Goal: Task Accomplishment & Management: Manage account settings

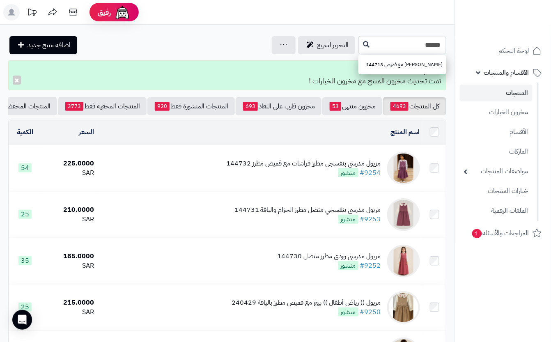
click at [359, 46] on input "******" at bounding box center [403, 45] width 88 height 18
type input "******"
click at [360, 46] on button at bounding box center [366, 45] width 12 height 16
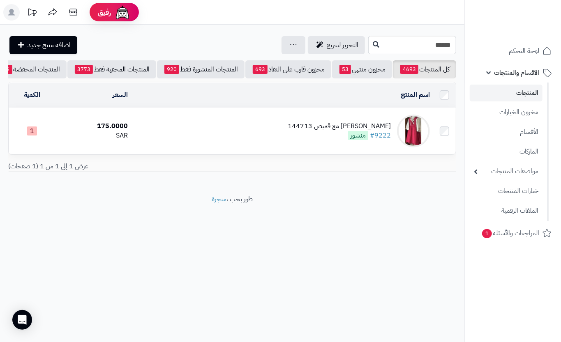
click at [207, 135] on td "مريول مدرسي فوشي مع قميص 144713 #9222 منشور" at bounding box center [282, 131] width 302 height 46
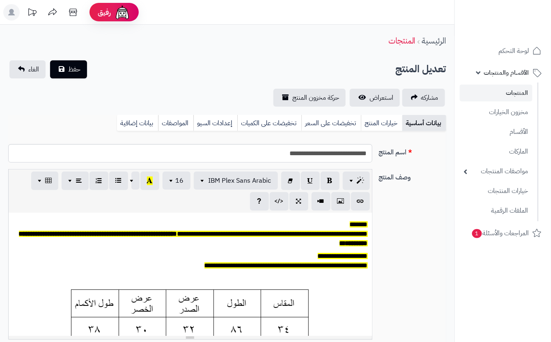
scroll to position [0, 9]
click at [375, 124] on link "خيارات المنتج" at bounding box center [381, 123] width 41 height 16
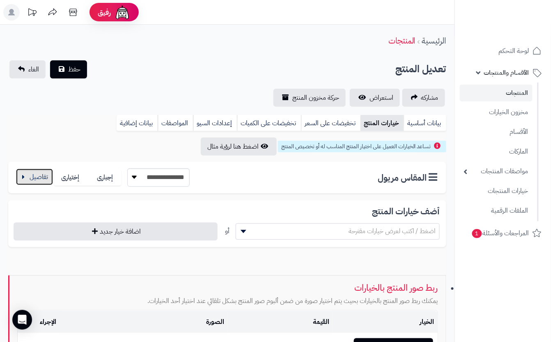
click at [40, 179] on button "button" at bounding box center [34, 177] width 37 height 16
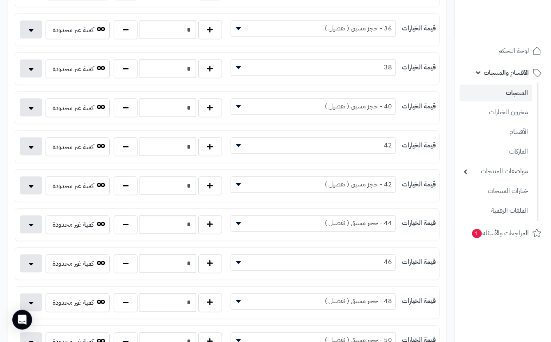
scroll to position [219, 0]
click at [216, 152] on button "button" at bounding box center [210, 146] width 24 height 19
type input "*"
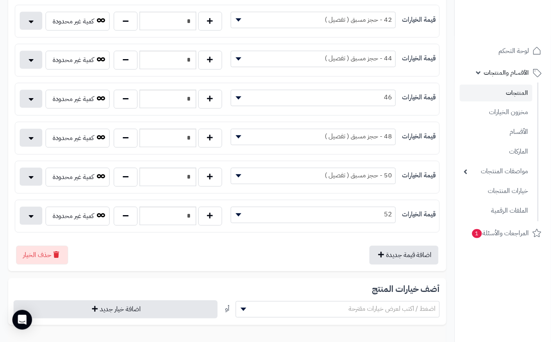
scroll to position [438, 0]
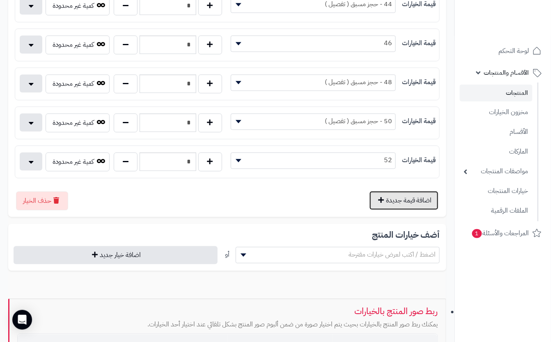
click at [405, 204] on button "اضافة قيمة جديدة" at bounding box center [404, 200] width 69 height 19
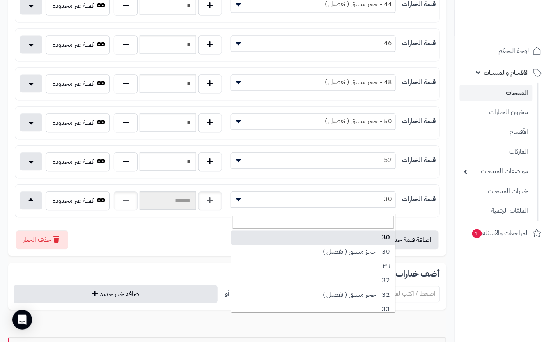
click at [344, 205] on span "30" at bounding box center [313, 199] width 165 height 12
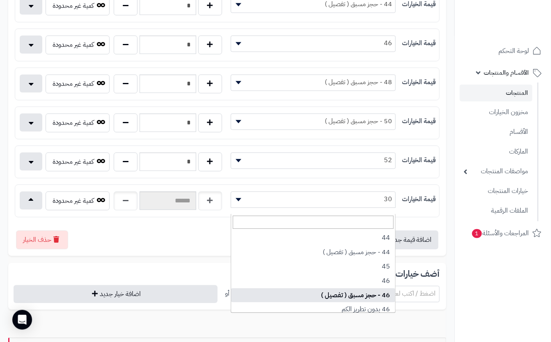
scroll to position [274, 0]
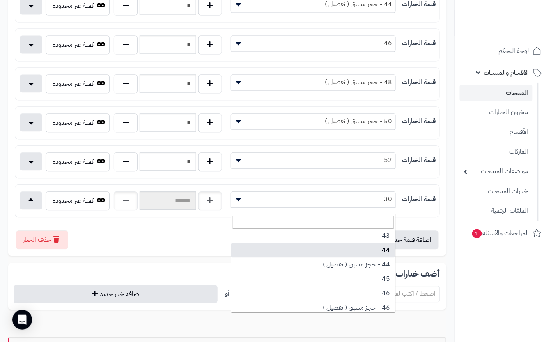
select select "***"
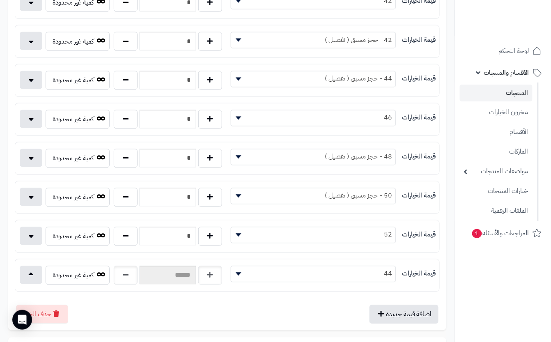
scroll to position [383, 0]
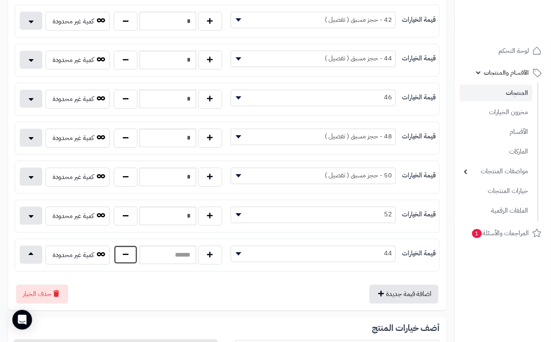
click at [117, 258] on button "button" at bounding box center [126, 255] width 24 height 19
type input "*"
click at [154, 289] on div "اضافة قيمة جديدة حذف الخيار" at bounding box center [227, 290] width 425 height 25
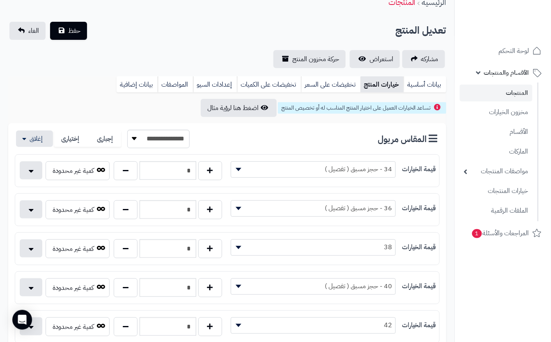
scroll to position [0, 0]
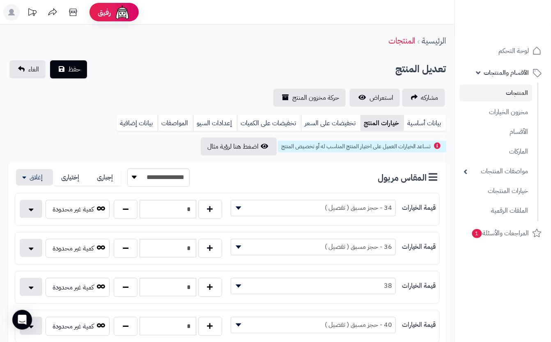
click at [182, 49] on div "الرئيسية المنتجات" at bounding box center [227, 41] width 455 height 23
click at [76, 70] on span "حفظ" at bounding box center [74, 69] width 12 height 10
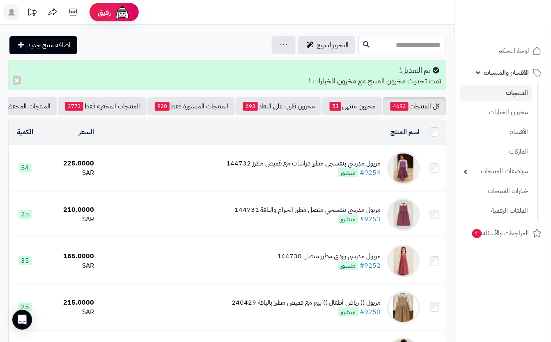
click at [366, 48] on input "text" at bounding box center [403, 45] width 88 height 18
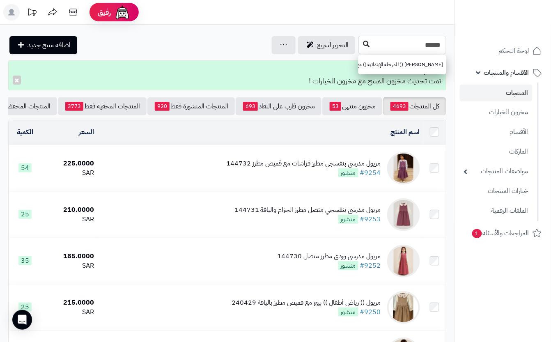
type input "******"
click at [363, 47] on icon at bounding box center [366, 44] width 7 height 7
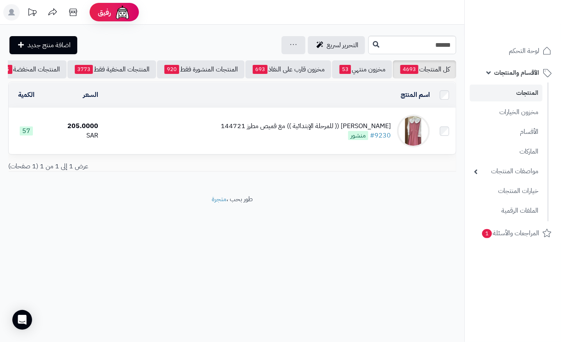
click at [204, 134] on td "[PERSON_NAME] (( للمرحلة الإبتدائية )) مع قميص مطرز 144721 #9230 منشور" at bounding box center [266, 131] width 331 height 46
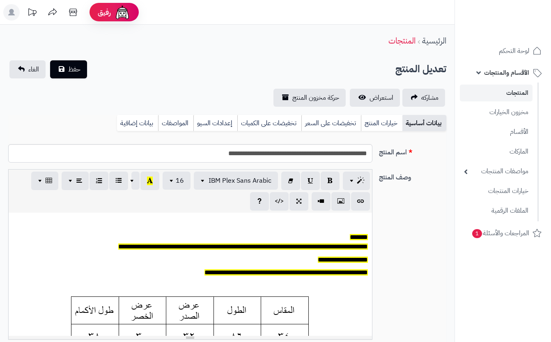
click at [381, 119] on link "خيارات المنتج" at bounding box center [381, 123] width 41 height 16
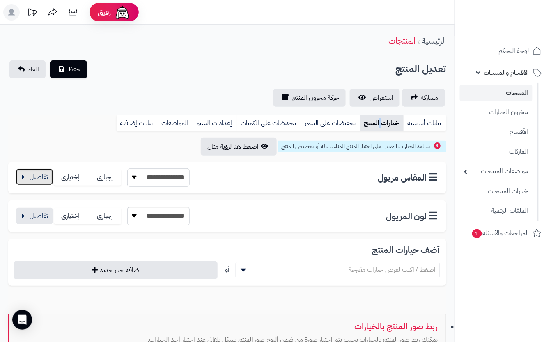
click at [40, 178] on button "button" at bounding box center [34, 177] width 37 height 16
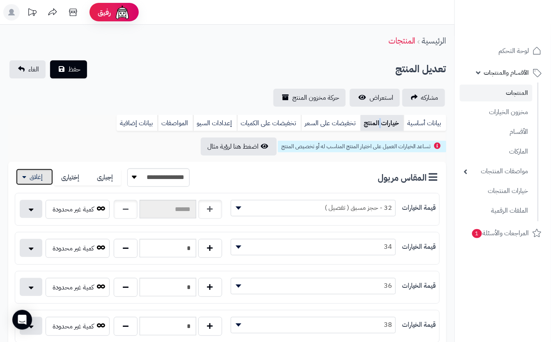
click at [38, 177] on button "button" at bounding box center [34, 177] width 37 height 16
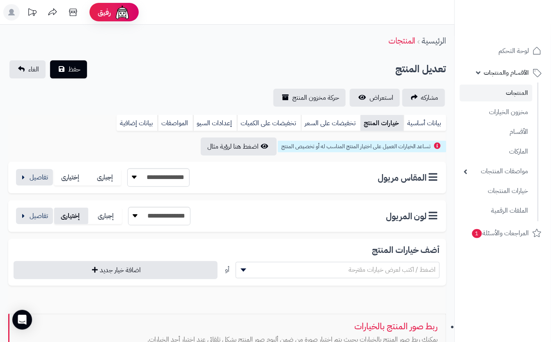
click at [64, 219] on label "إختيارى" at bounding box center [71, 216] width 34 height 17
click at [100, 216] on label "إجبارى" at bounding box center [105, 216] width 34 height 17
click at [25, 218] on button "button" at bounding box center [34, 215] width 37 height 16
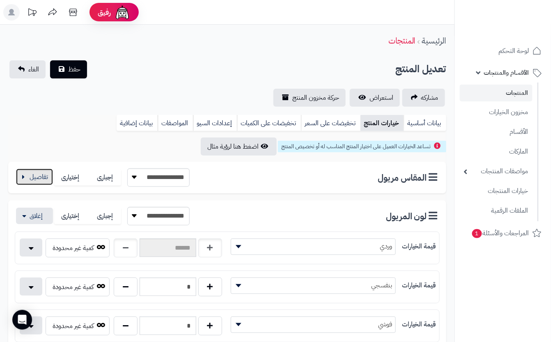
click at [38, 182] on button "button" at bounding box center [34, 177] width 37 height 16
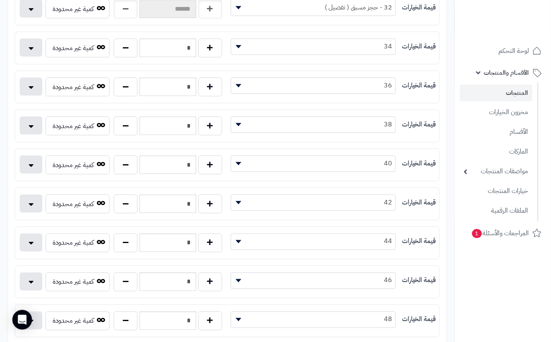
scroll to position [219, 0]
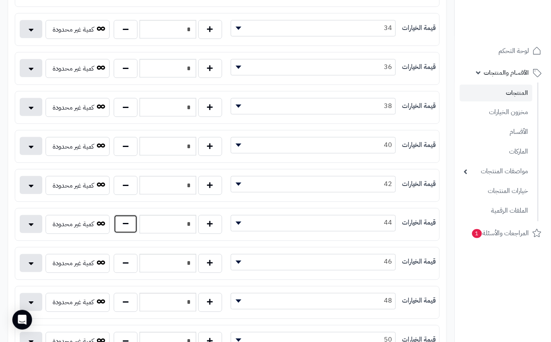
click at [125, 227] on button "button" at bounding box center [126, 224] width 24 height 19
type input "*"
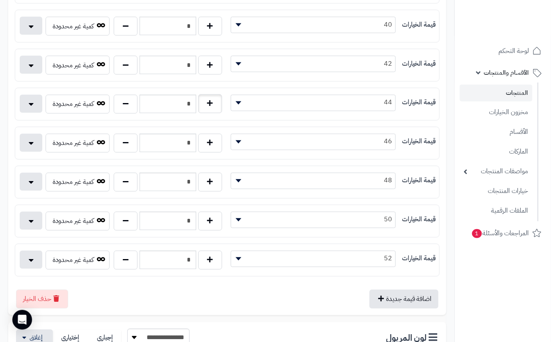
scroll to position [383, 0]
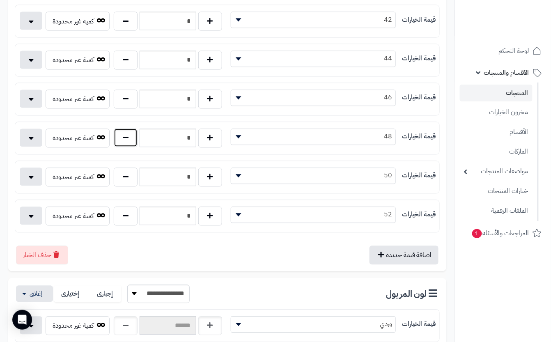
click at [126, 146] on button "button" at bounding box center [126, 138] width 24 height 19
type input "*"
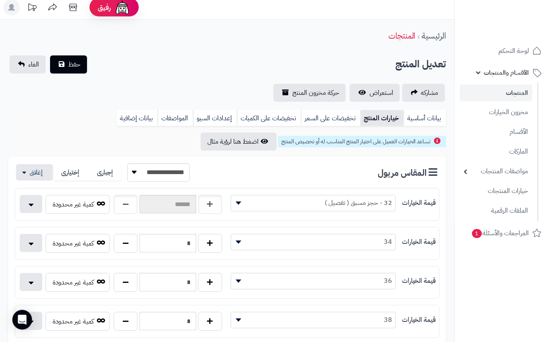
scroll to position [0, 0]
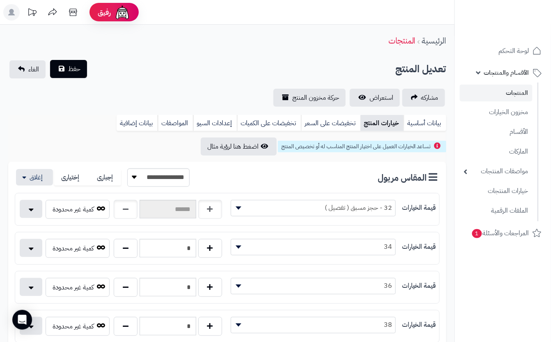
drag, startPoint x: 144, startPoint y: 54, endPoint x: 78, endPoint y: 68, distance: 67.5
click at [76, 69] on span "حفظ" at bounding box center [74, 69] width 12 height 10
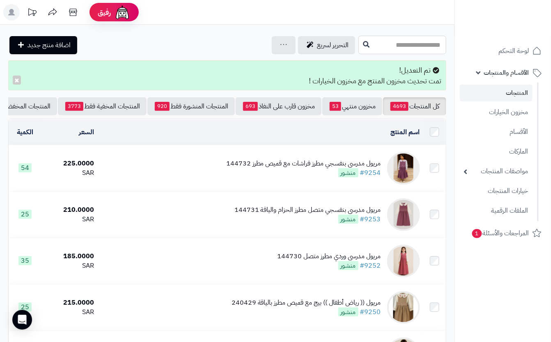
click at [414, 46] on input "text" at bounding box center [403, 45] width 88 height 18
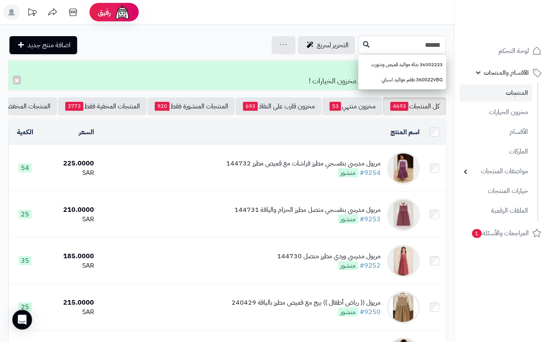
click at [359, 44] on input "******" at bounding box center [403, 45] width 88 height 18
type input "******"
click at [363, 45] on icon at bounding box center [366, 44] width 7 height 7
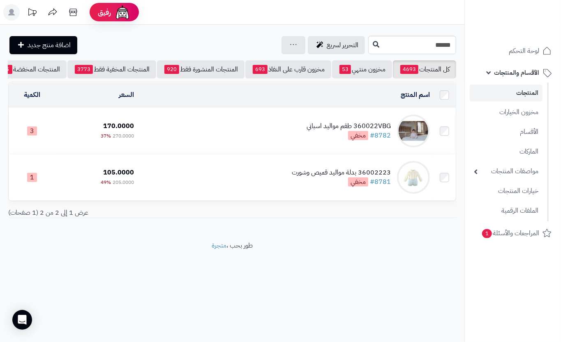
click at [263, 130] on td "360022VBG طقم مواليد اسباني #8782 مخفي" at bounding box center [285, 131] width 296 height 46
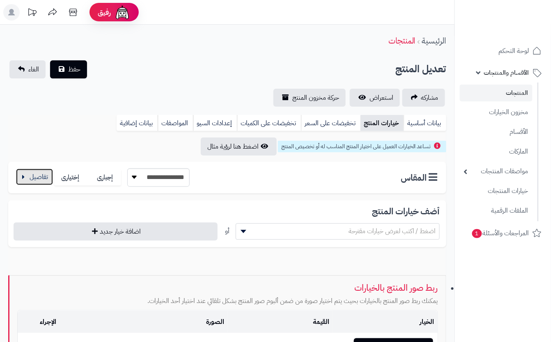
click at [43, 175] on button "button" at bounding box center [34, 177] width 37 height 16
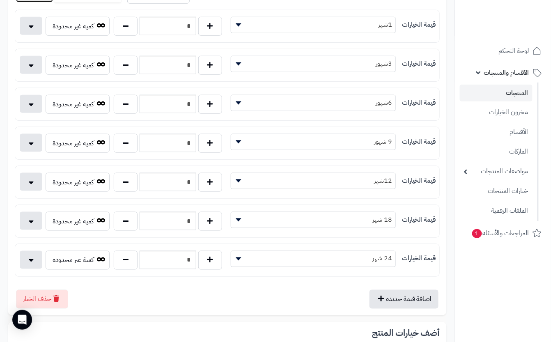
scroll to position [164, 0]
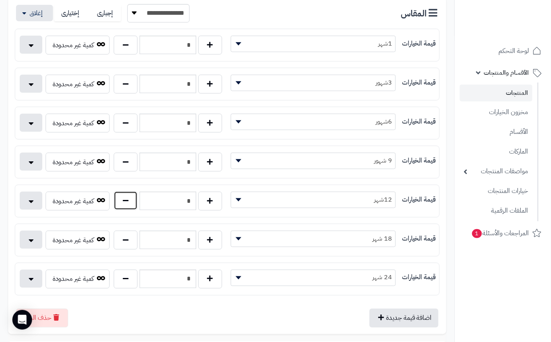
click at [127, 207] on button "button" at bounding box center [126, 200] width 24 height 19
type input "*"
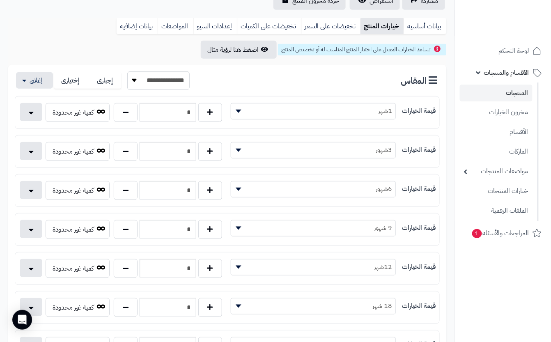
scroll to position [0, 0]
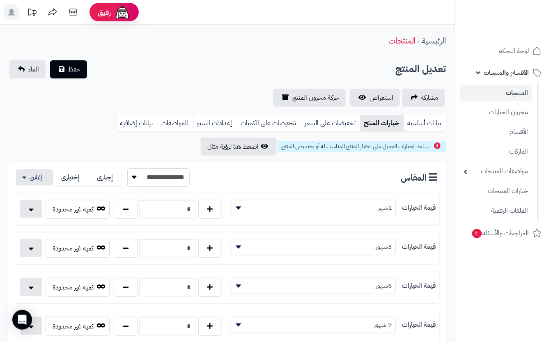
click at [71, 73] on span "حفظ" at bounding box center [74, 69] width 12 height 10
